Goal: Task Accomplishment & Management: Use online tool/utility

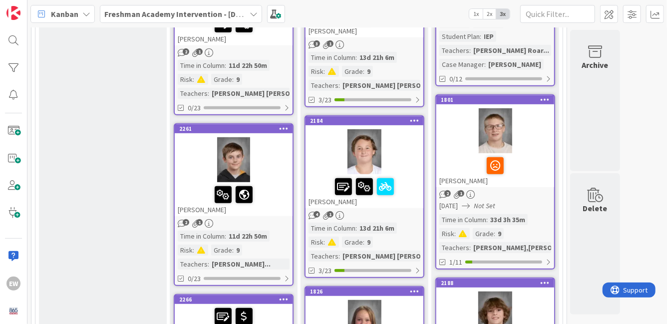
click at [487, 16] on span "2x" at bounding box center [489, 14] width 13 height 10
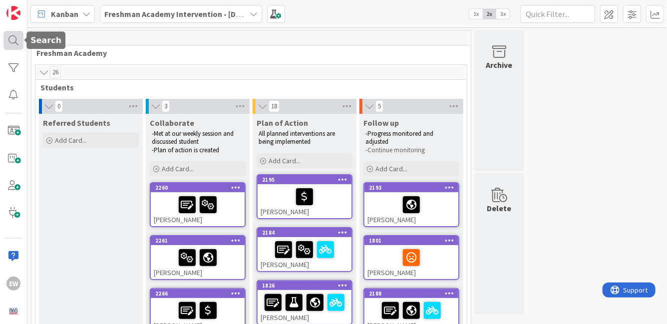
click at [12, 43] on div at bounding box center [13, 40] width 20 height 19
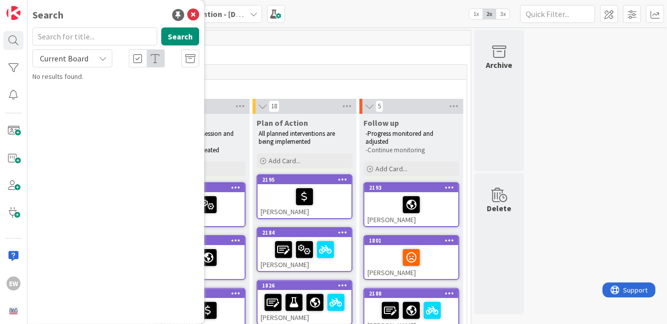
click at [87, 41] on input "text" at bounding box center [94, 36] width 125 height 18
click at [83, 40] on input "[PERSON_NAME]" at bounding box center [94, 36] width 125 height 18
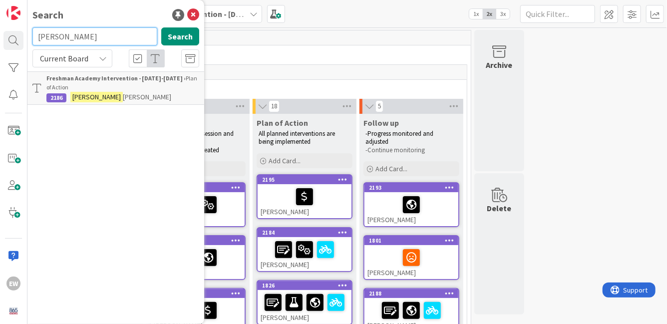
click at [125, 38] on input "[PERSON_NAME]" at bounding box center [94, 36] width 125 height 18
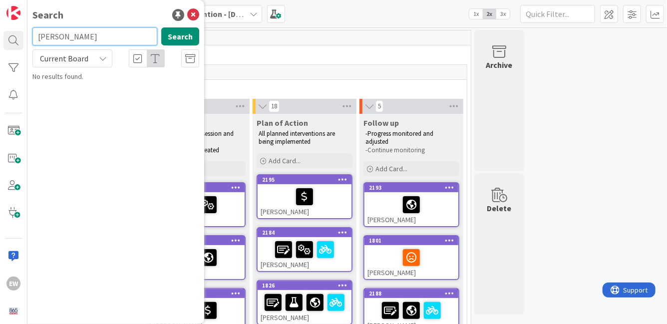
click at [81, 33] on input "[PERSON_NAME]" at bounding box center [94, 36] width 125 height 18
click at [137, 41] on input "ford" at bounding box center [94, 36] width 125 height 18
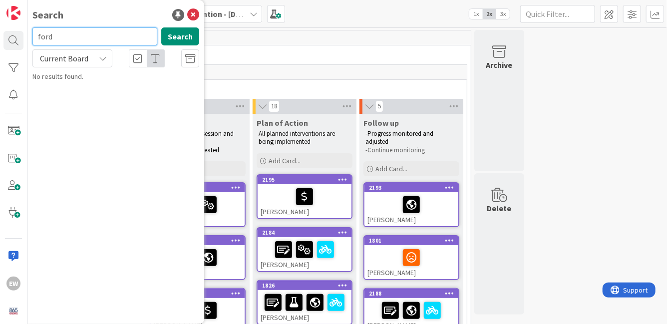
type input "r"
click at [104, 40] on input "gray" at bounding box center [94, 36] width 125 height 18
click at [151, 38] on input "[PERSON_NAME]" at bounding box center [94, 36] width 125 height 18
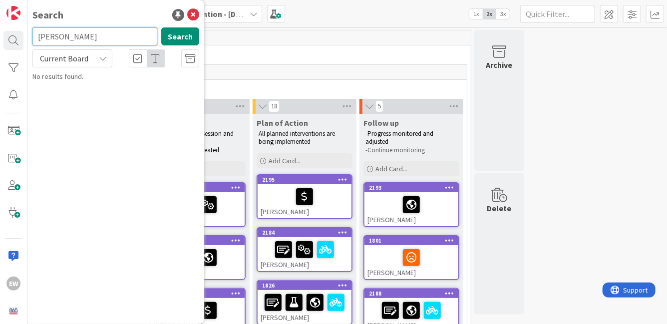
click at [151, 38] on input "[PERSON_NAME]" at bounding box center [94, 36] width 125 height 18
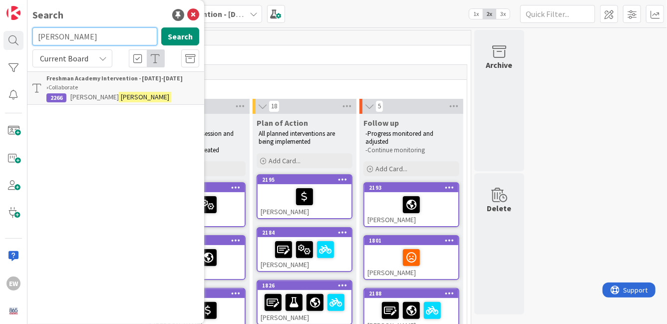
click at [109, 42] on input "[PERSON_NAME]" at bounding box center [94, 36] width 125 height 18
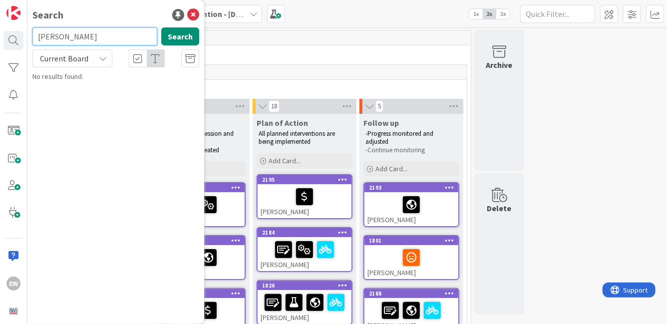
click at [134, 34] on input "[PERSON_NAME]" at bounding box center [94, 36] width 125 height 18
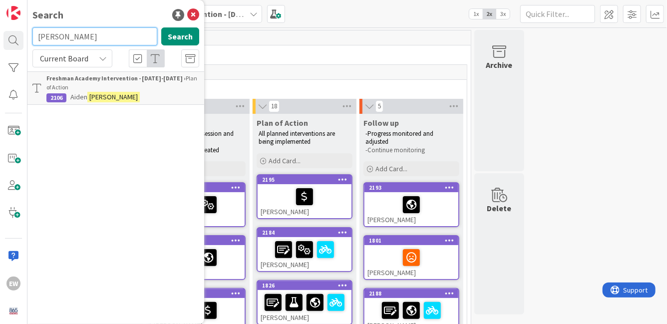
click at [138, 39] on input "[PERSON_NAME]" at bounding box center [94, 36] width 125 height 18
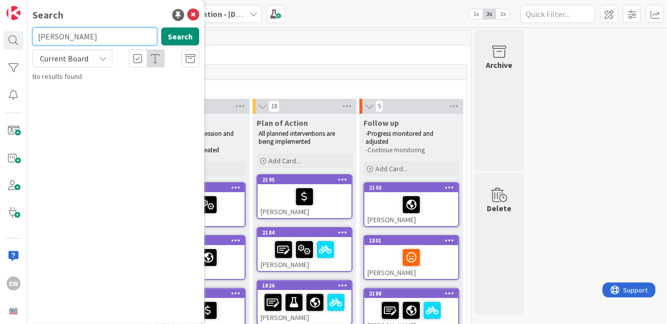
click at [124, 37] on input "[PERSON_NAME]" at bounding box center [94, 36] width 125 height 18
click at [108, 34] on input "[PERSON_NAME]" at bounding box center [94, 36] width 125 height 18
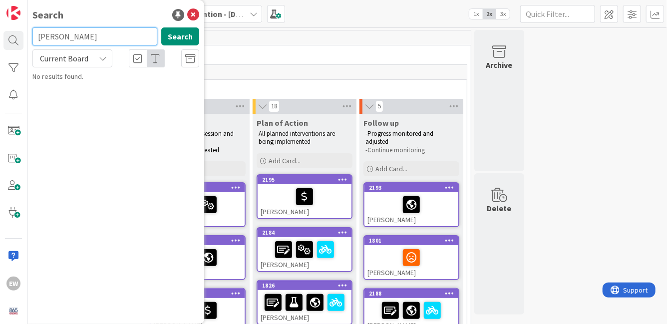
click at [139, 35] on input "[PERSON_NAME]" at bounding box center [94, 36] width 125 height 18
click at [120, 35] on input "nevaeh" at bounding box center [94, 36] width 125 height 18
type input "[PERSON_NAME]"
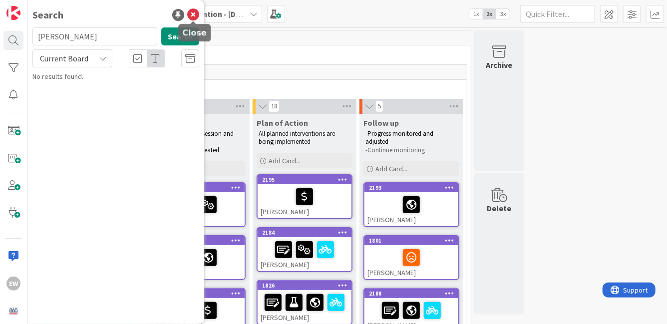
click at [194, 19] on icon at bounding box center [193, 15] width 12 height 12
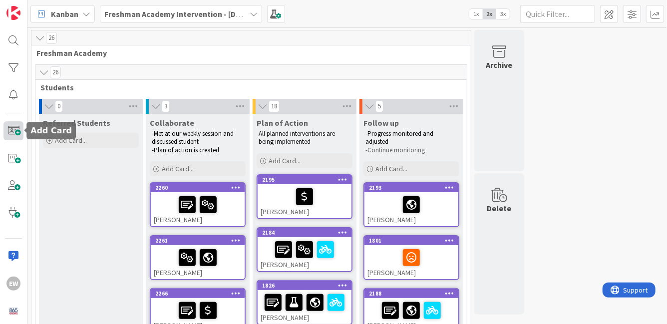
click at [17, 132] on span at bounding box center [13, 130] width 20 height 19
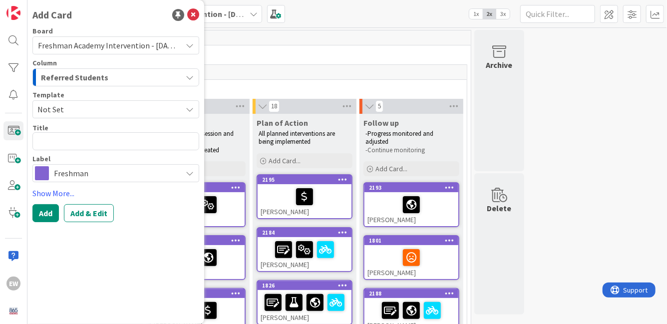
click at [173, 109] on span "Not Set" at bounding box center [105, 109] width 137 height 13
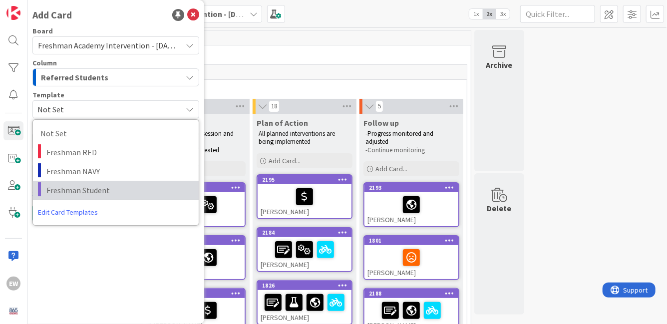
click at [154, 186] on span "Freshman Student" at bounding box center [118, 190] width 145 height 13
type textarea "x"
type textarea "Freshman Student"
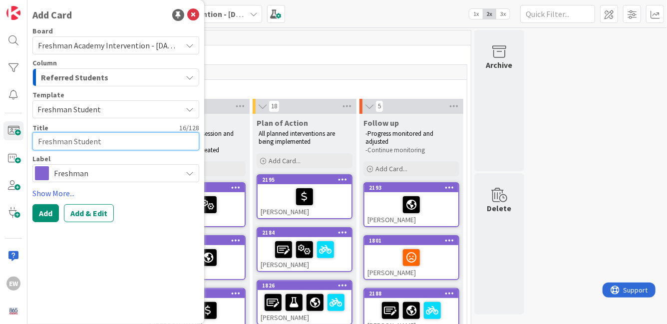
click at [112, 143] on textarea "Freshman Student" at bounding box center [115, 141] width 167 height 18
type textarea "x"
type textarea "J"
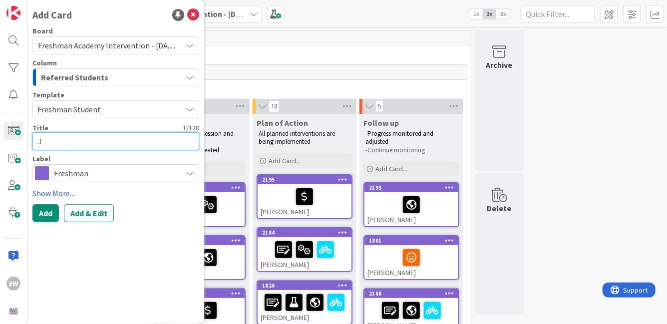
type textarea "x"
type textarea "[PERSON_NAME]"
type textarea "x"
type textarea "Jac"
type textarea "x"
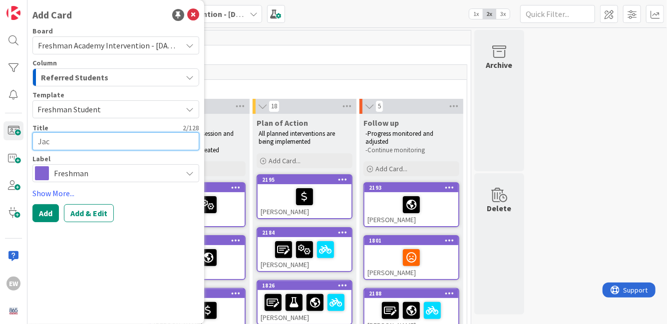
type textarea "Jaco"
type textarea "x"
type textarea "[PERSON_NAME]"
type textarea "x"
type textarea "[PERSON_NAME]"
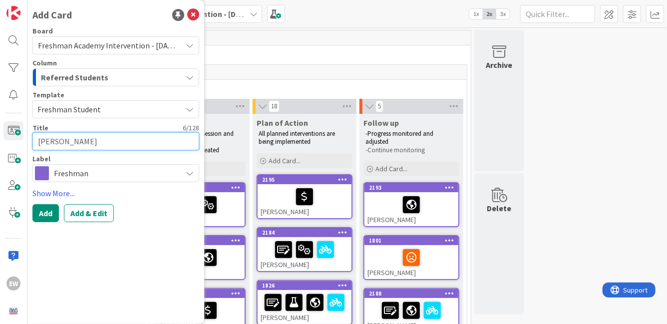
type textarea "x"
type textarea "[PERSON_NAME]"
type textarea "x"
type textarea "[PERSON_NAME]"
type textarea "x"
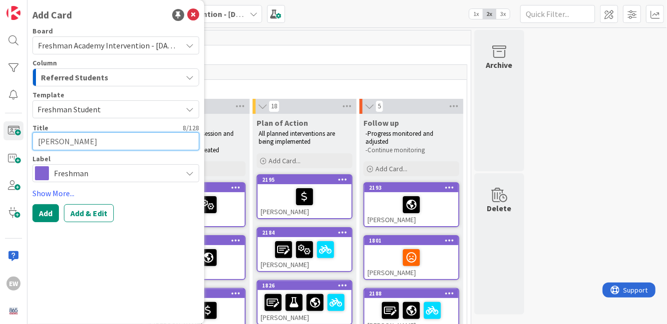
type textarea "[PERSON_NAME]"
type textarea "x"
type textarea "[PERSON_NAME]"
type textarea "x"
type textarea "[PERSON_NAME]"
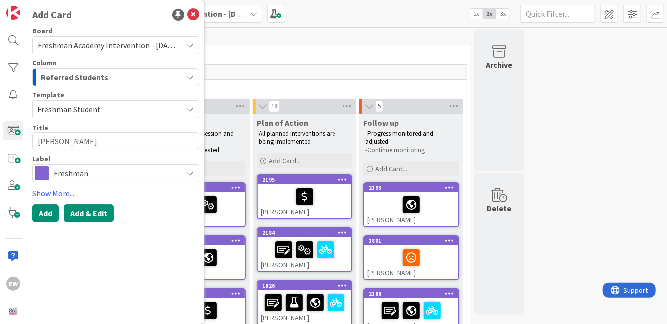
click at [108, 215] on button "Add & Edit" at bounding box center [89, 213] width 50 height 18
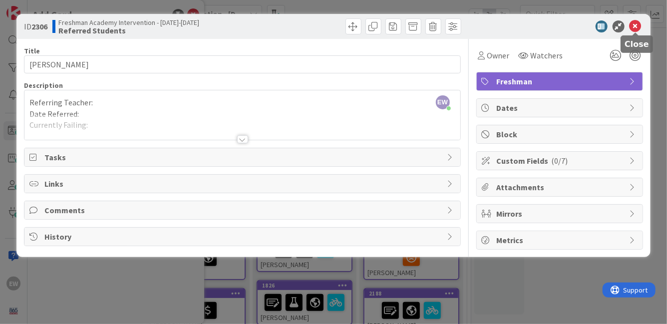
click at [634, 24] on icon at bounding box center [635, 26] width 12 height 12
